Goal: Navigation & Orientation: Find specific page/section

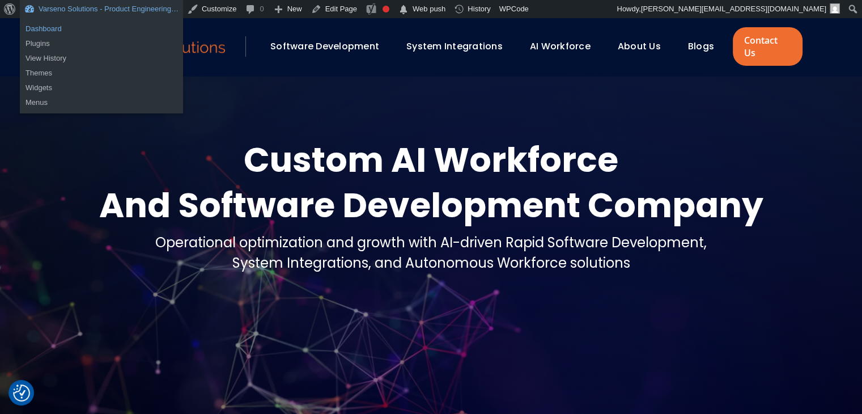
click at [39, 27] on link "Dashboard" at bounding box center [101, 29] width 163 height 15
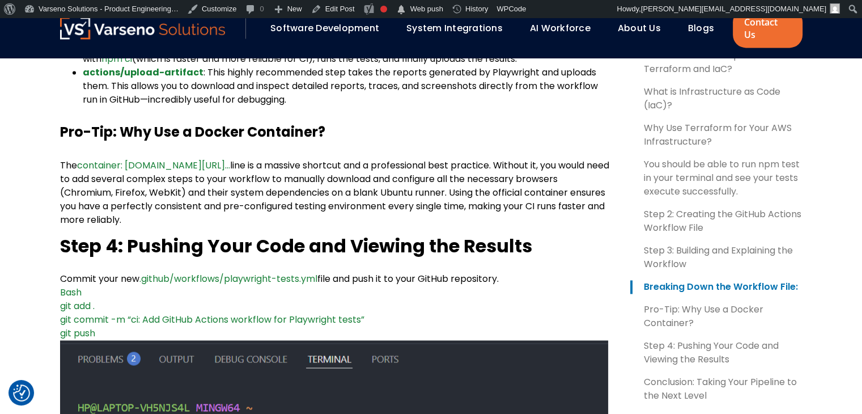
scroll to position [1567, 0]
